Goal: Task Accomplishment & Management: Use online tool/utility

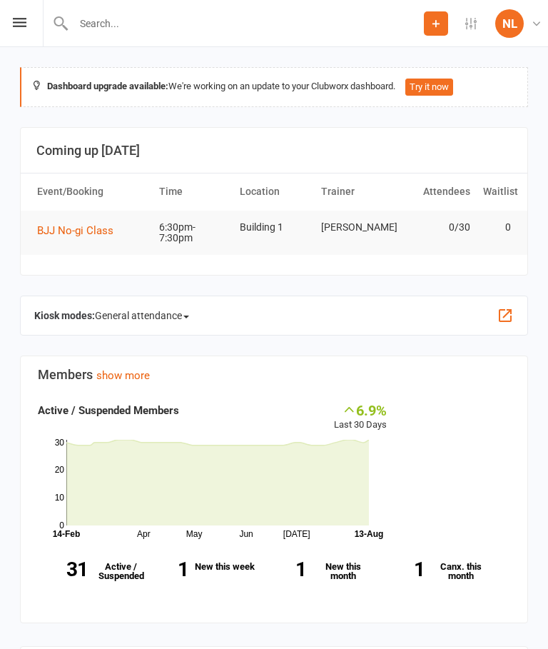
click at [21, 26] on icon at bounding box center [20, 22] width 14 height 9
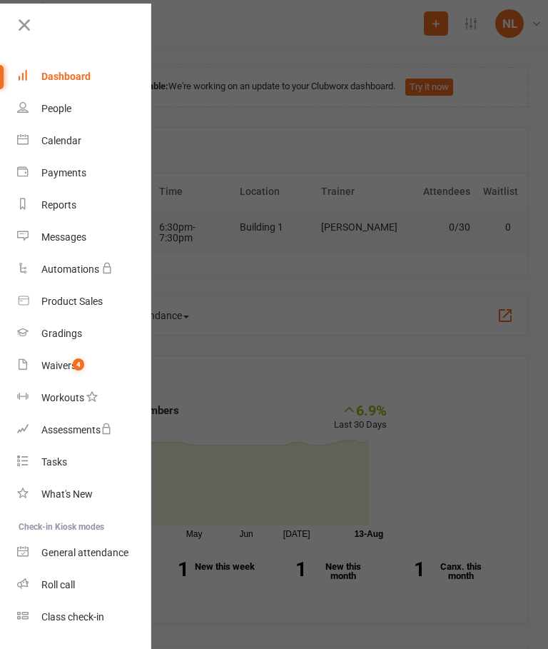
click at [96, 623] on link "Class check-in" at bounding box center [84, 617] width 135 height 32
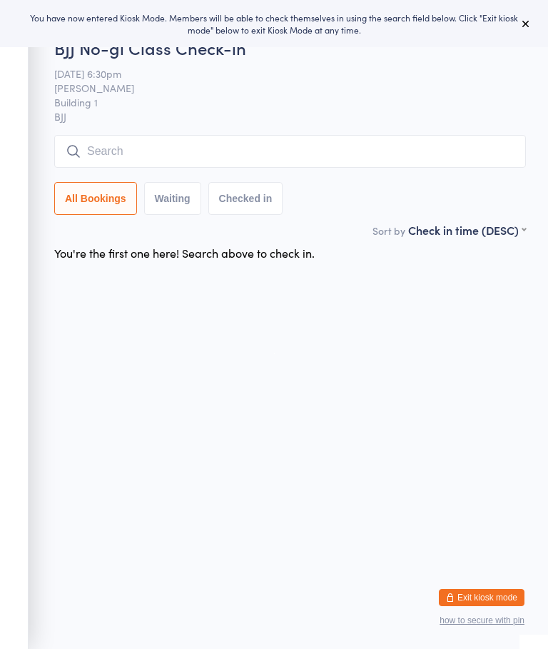
click at [525, 23] on icon at bounding box center [526, 23] width 11 height 11
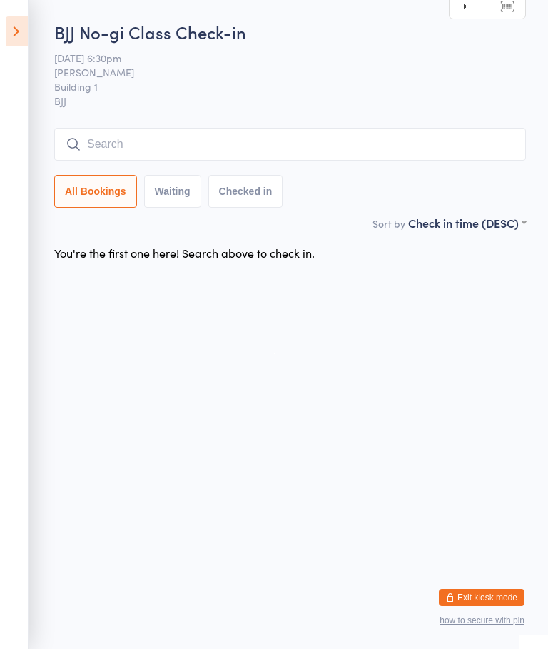
click at [171, 149] on input "search" at bounding box center [290, 144] width 472 height 33
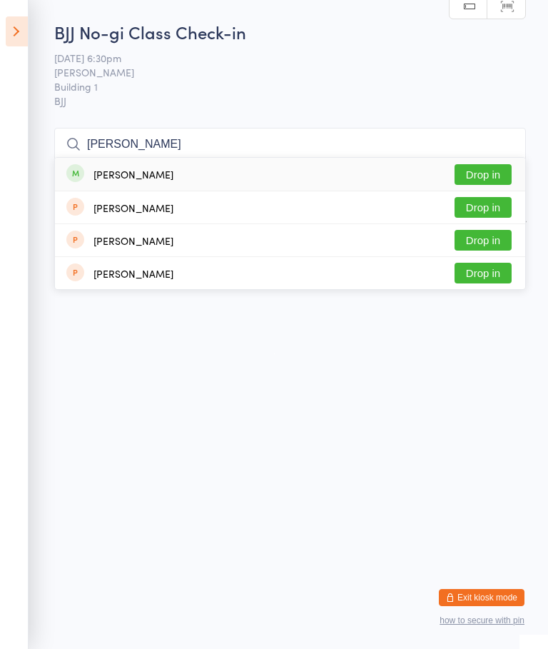
type input "[PERSON_NAME]"
click at [486, 164] on button "Drop in" at bounding box center [483, 174] width 57 height 21
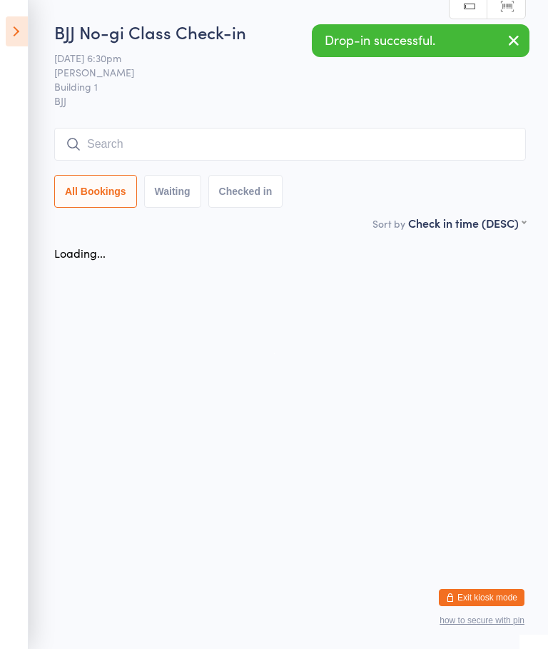
scroll to position [0, 0]
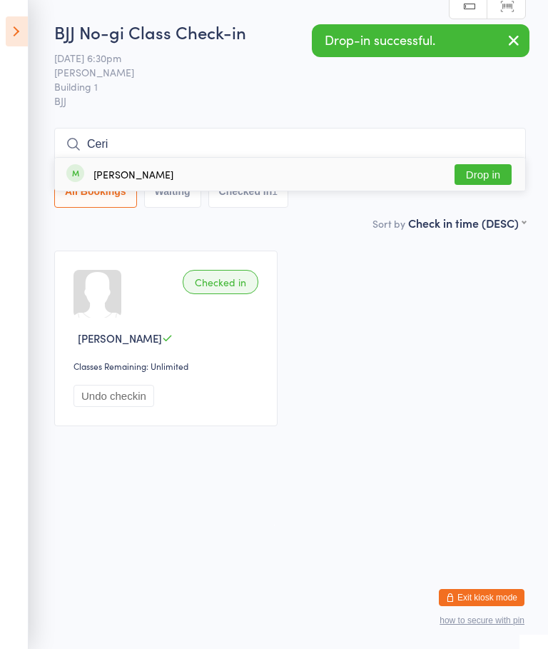
type input "Ceri"
click at [478, 171] on button "Drop in" at bounding box center [483, 174] width 57 height 21
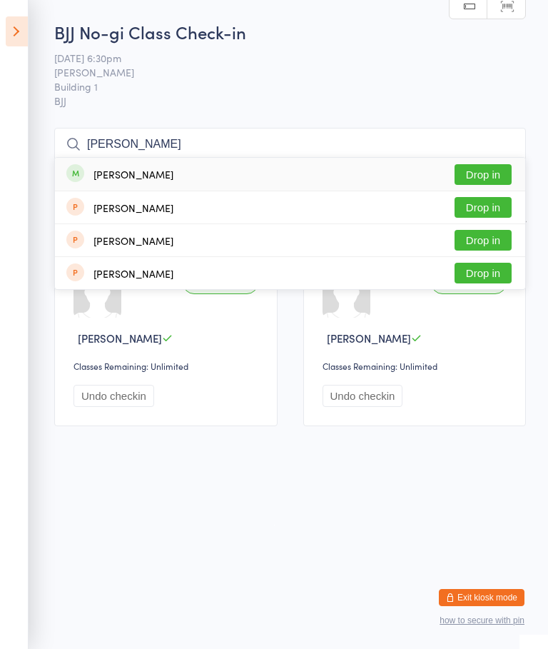
click at [488, 157] on input "[PERSON_NAME]" at bounding box center [290, 144] width 472 height 33
type input "[PERSON_NAME]"
click at [483, 197] on button "Drop in" at bounding box center [483, 207] width 57 height 21
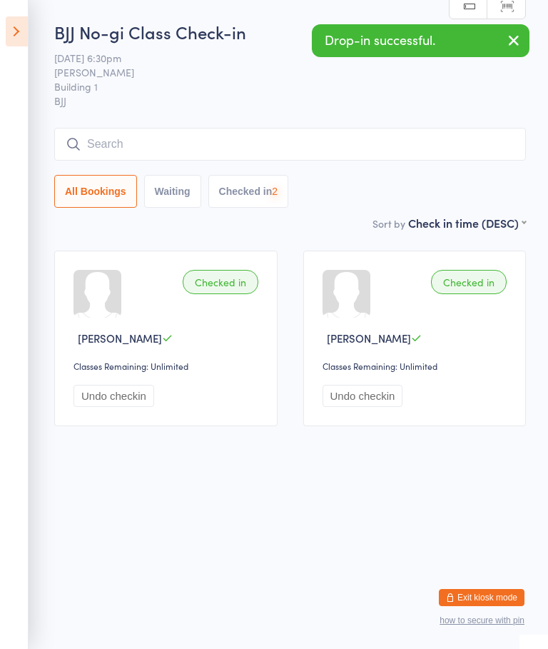
scroll to position [0, 0]
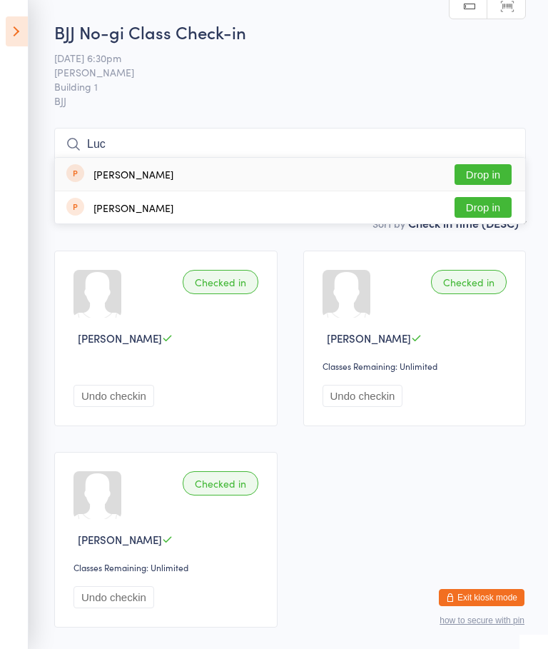
type input "Luc"
click at [493, 165] on button "Drop in" at bounding box center [483, 174] width 57 height 21
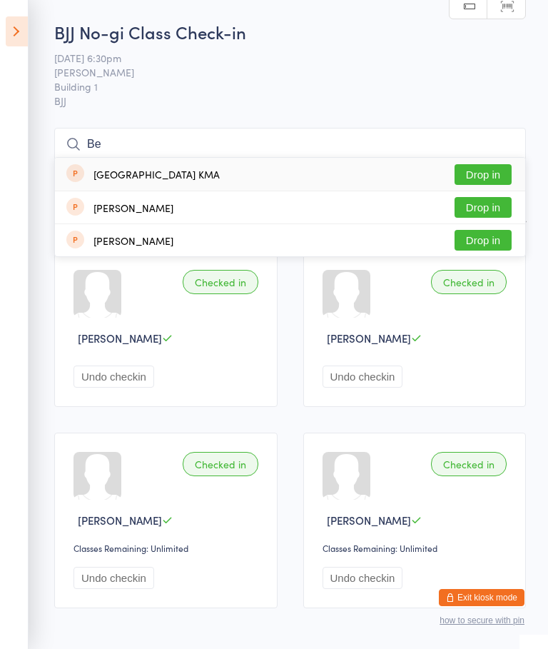
type input "Be"
click at [496, 165] on button "Drop in" at bounding box center [483, 174] width 57 height 21
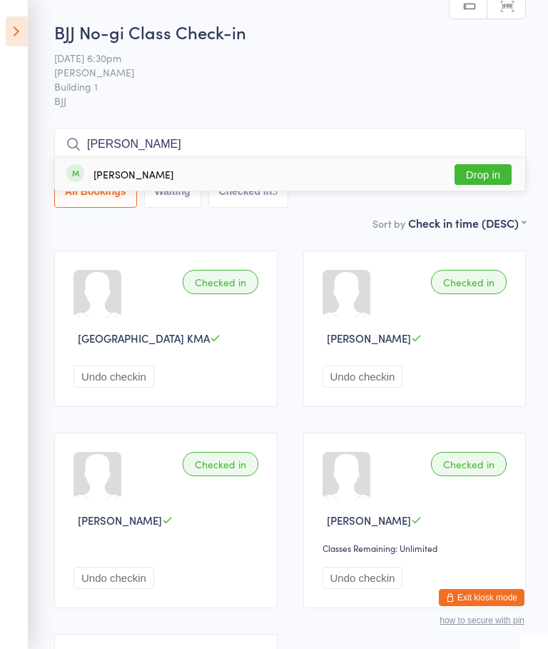
type input "[PERSON_NAME]"
click at [499, 171] on button "Drop in" at bounding box center [483, 174] width 57 height 21
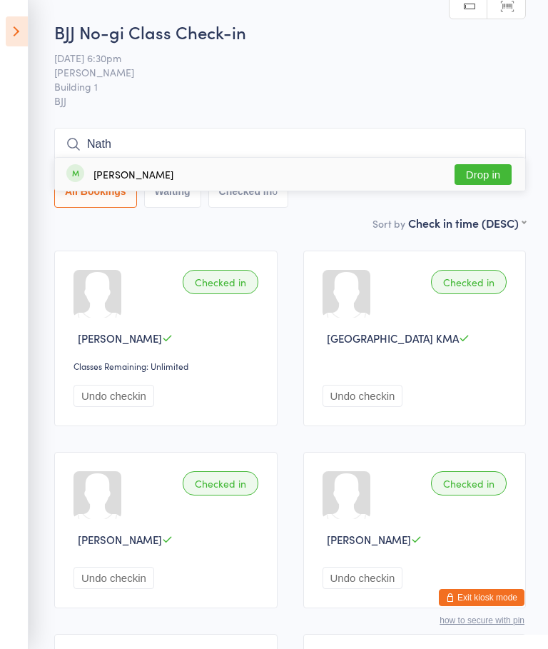
type input "Nath"
click at [491, 169] on button "Drop in" at bounding box center [483, 174] width 57 height 21
